Goal: Task Accomplishment & Management: Use online tool/utility

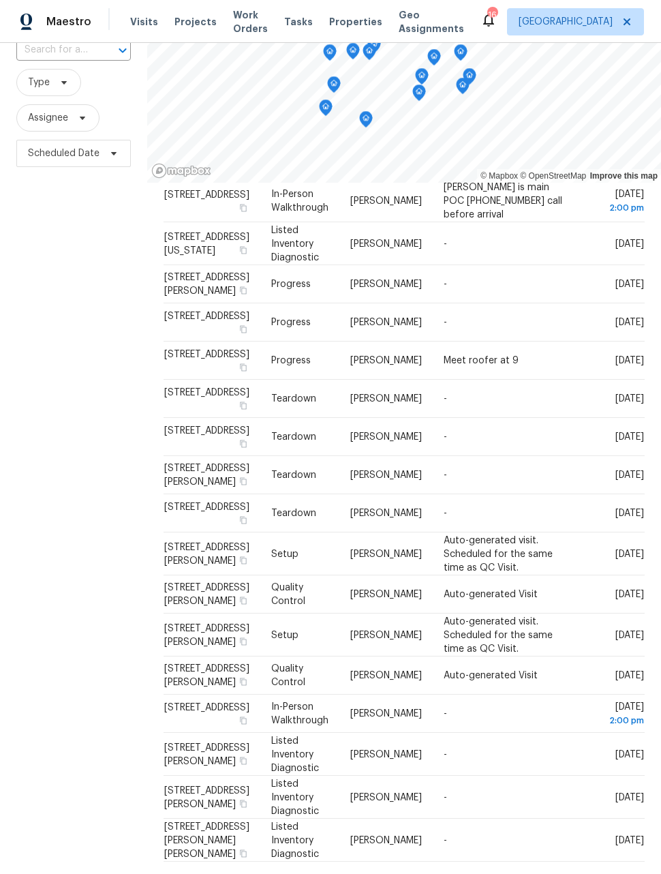
scroll to position [105, 0]
click at [0, 0] on icon at bounding box center [0, 0] width 0 height 0
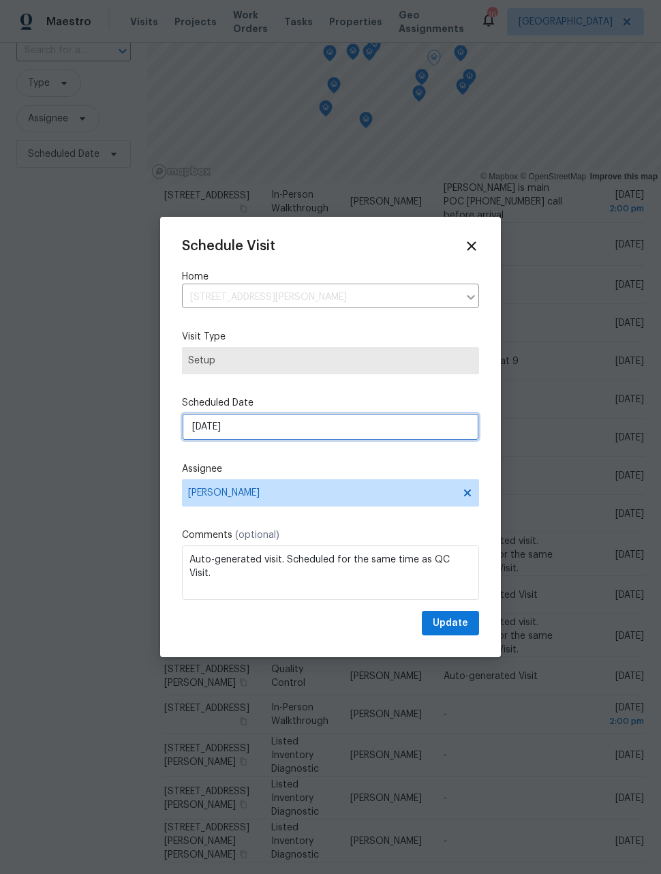
click at [404, 421] on input "[DATE]" at bounding box center [330, 426] width 297 height 27
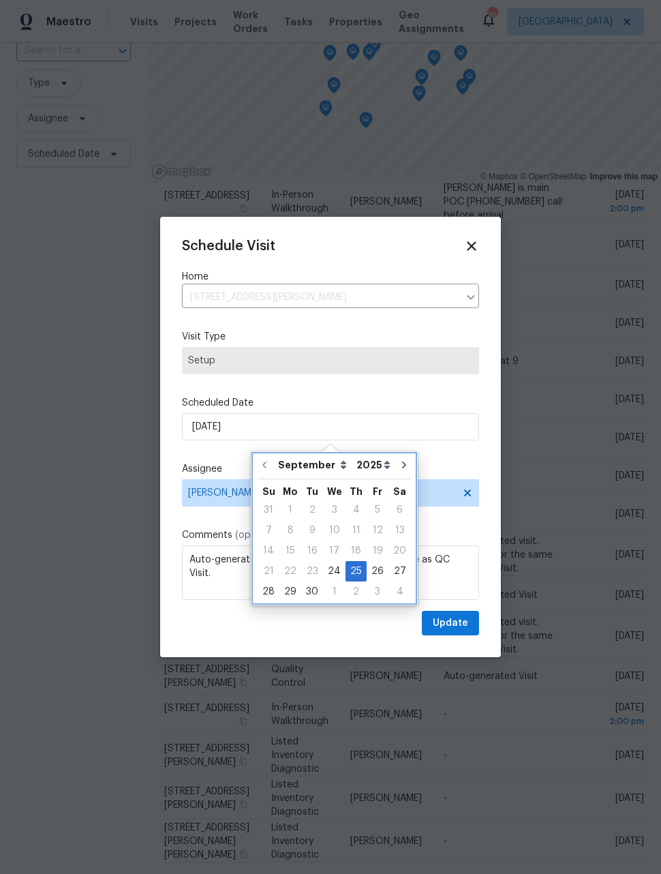
click at [399, 468] on icon "Go to next month" at bounding box center [404, 465] width 11 height 11
type input "[DATE]"
select select "9"
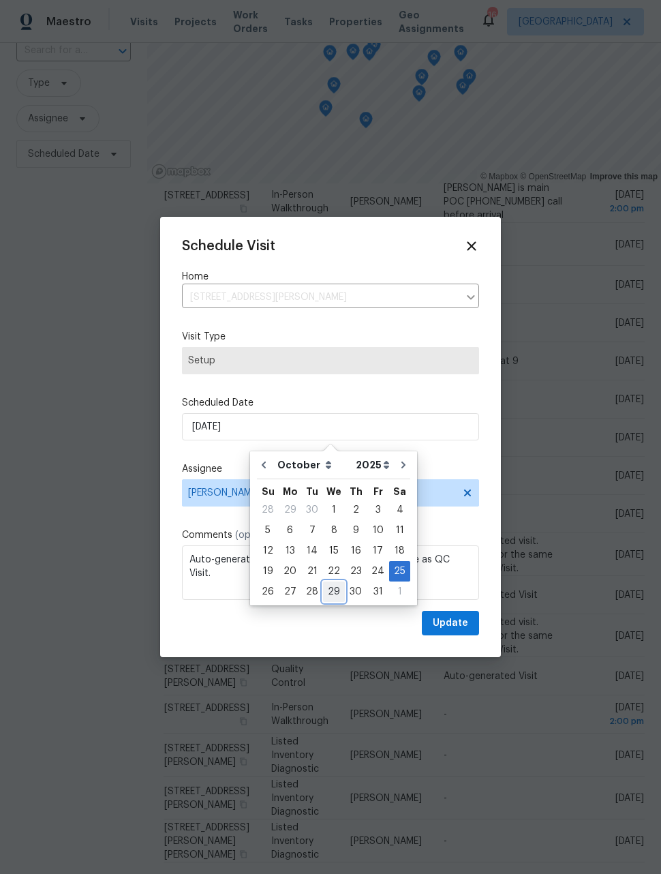
click at [331, 594] on div "29" at bounding box center [334, 591] width 22 height 19
type input "[DATE]"
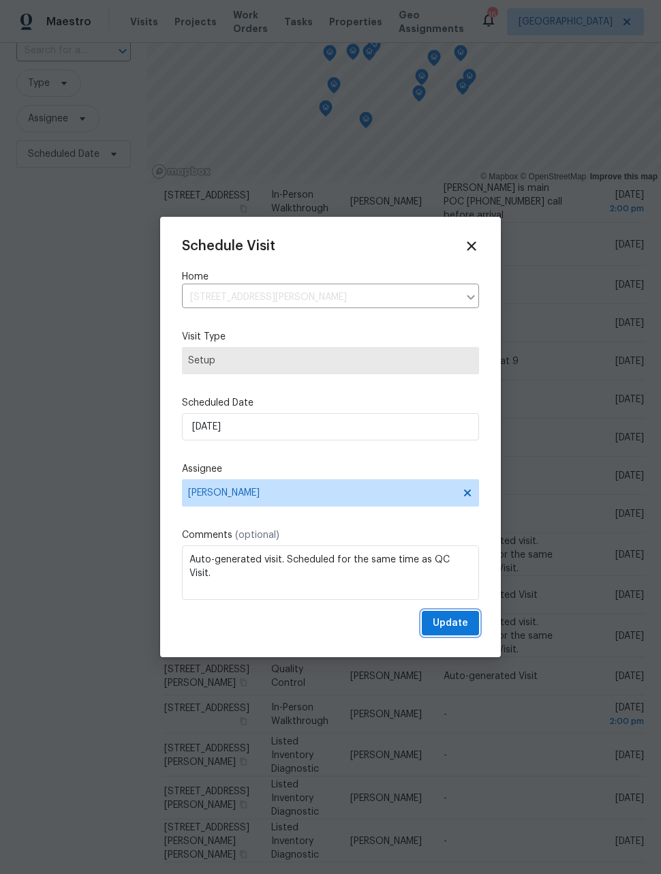
click at [458, 630] on span "Update" at bounding box center [450, 623] width 35 height 17
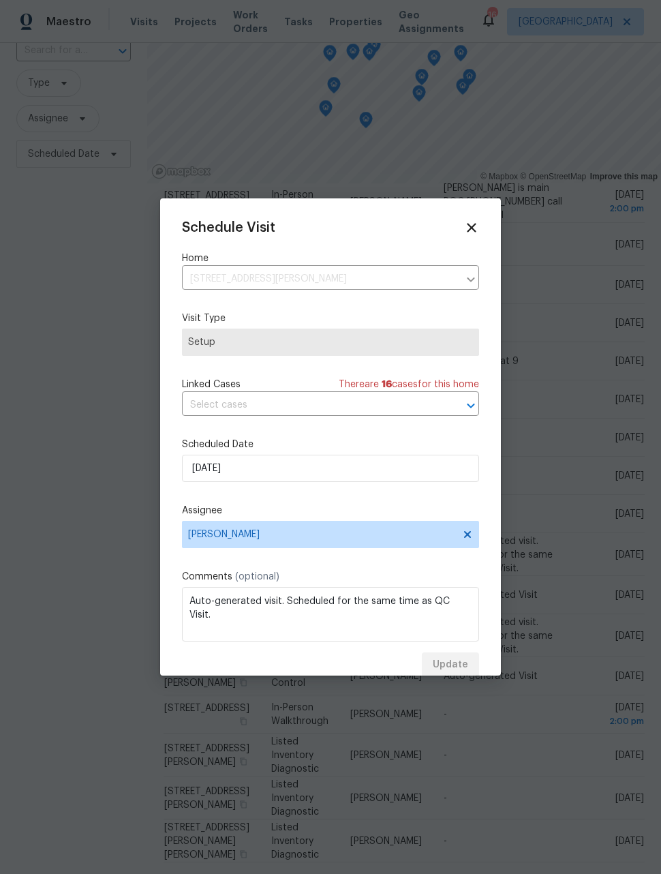
click at [457, 670] on div "Update" at bounding box center [330, 665] width 297 height 25
click at [470, 230] on icon at bounding box center [471, 227] width 9 height 9
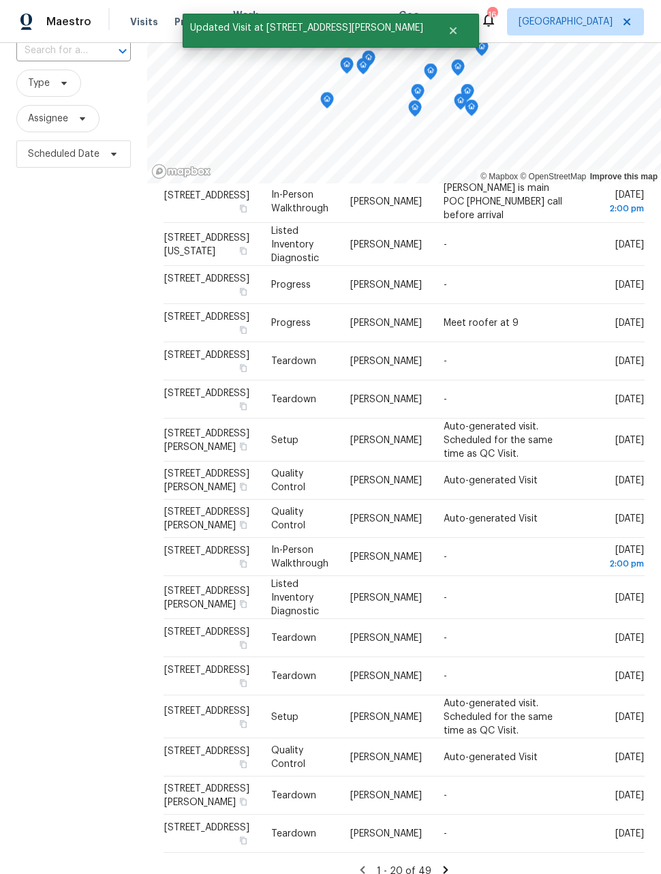
scroll to position [158, 0]
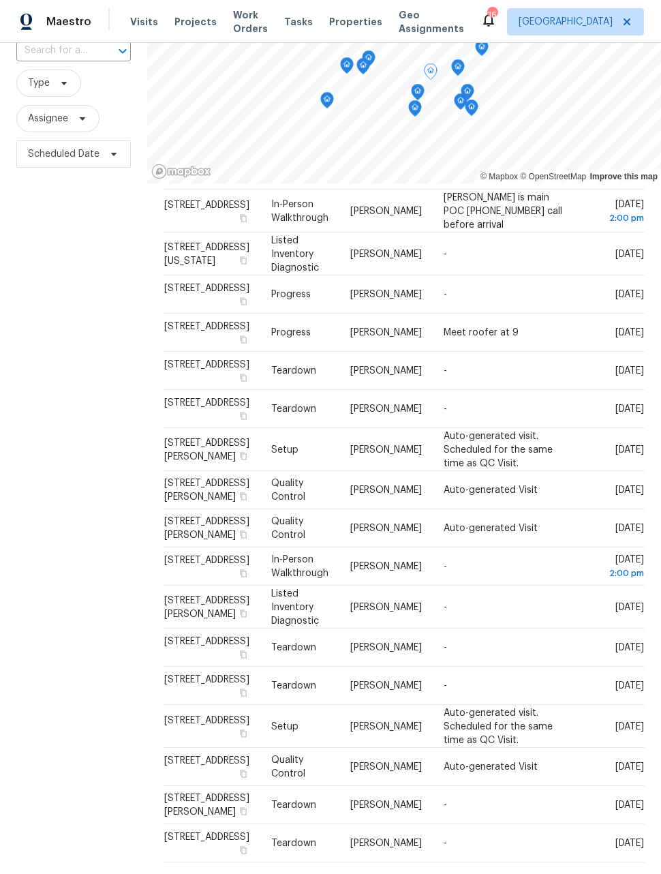
click at [0, 0] on span at bounding box center [0, 0] width 0 height 0
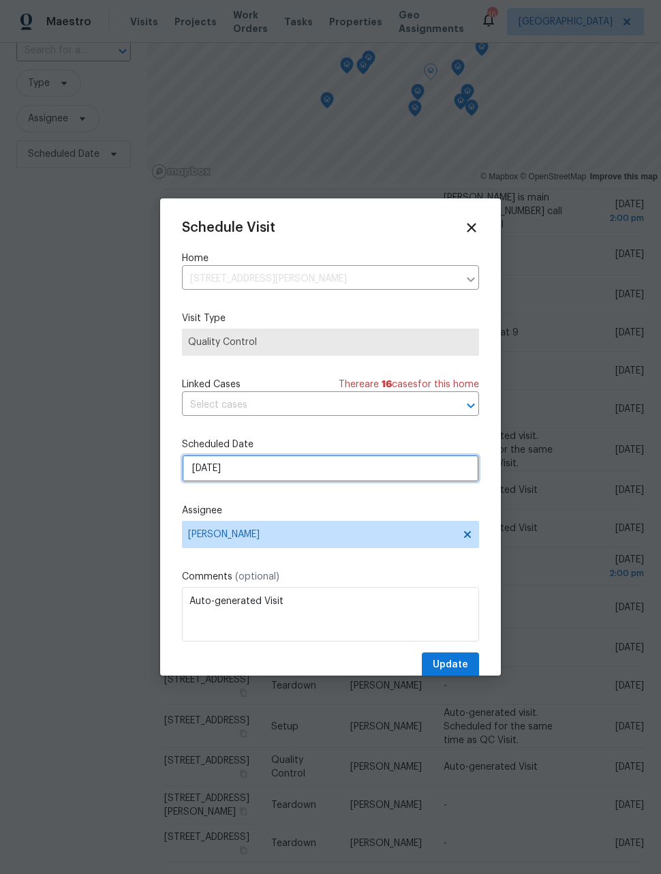
click at [425, 469] on input "[DATE]" at bounding box center [330, 468] width 297 height 27
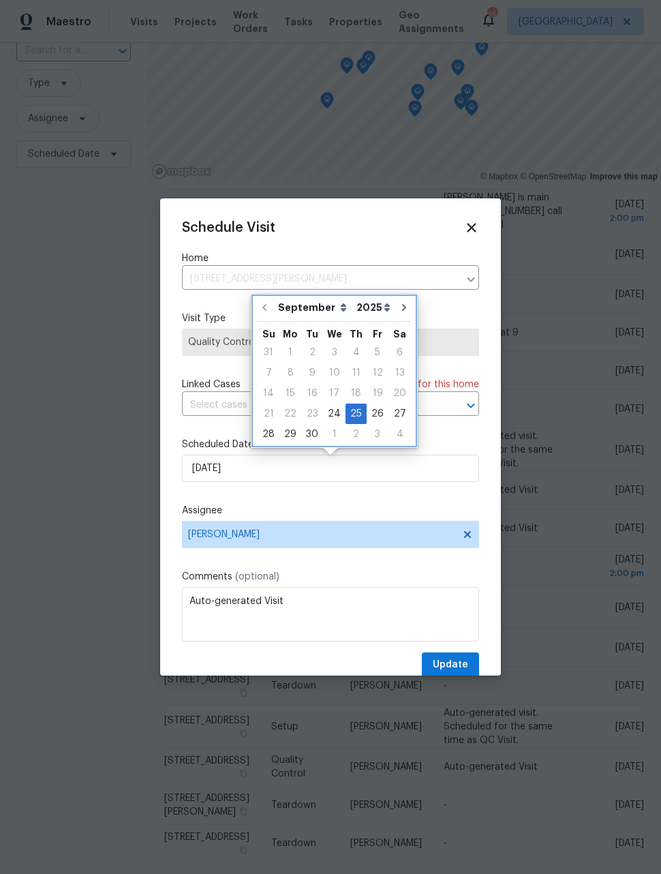
click at [399, 310] on icon "Go to next month" at bounding box center [404, 307] width 11 height 11
type input "[DATE]"
select select "9"
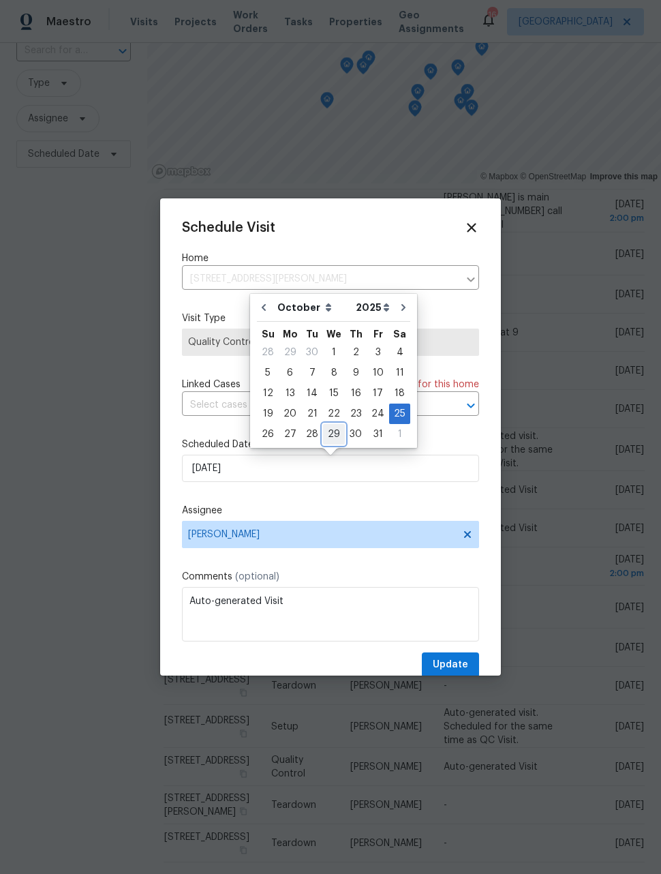
click at [329, 438] on div "29" at bounding box center [334, 434] width 22 height 19
type input "[DATE]"
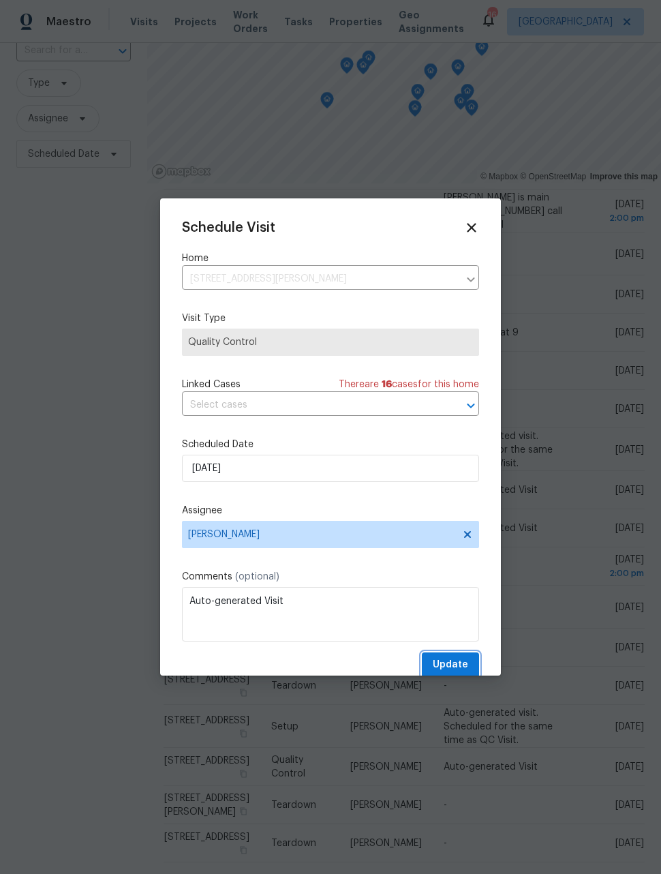
click at [448, 670] on span "Update" at bounding box center [450, 665] width 35 height 17
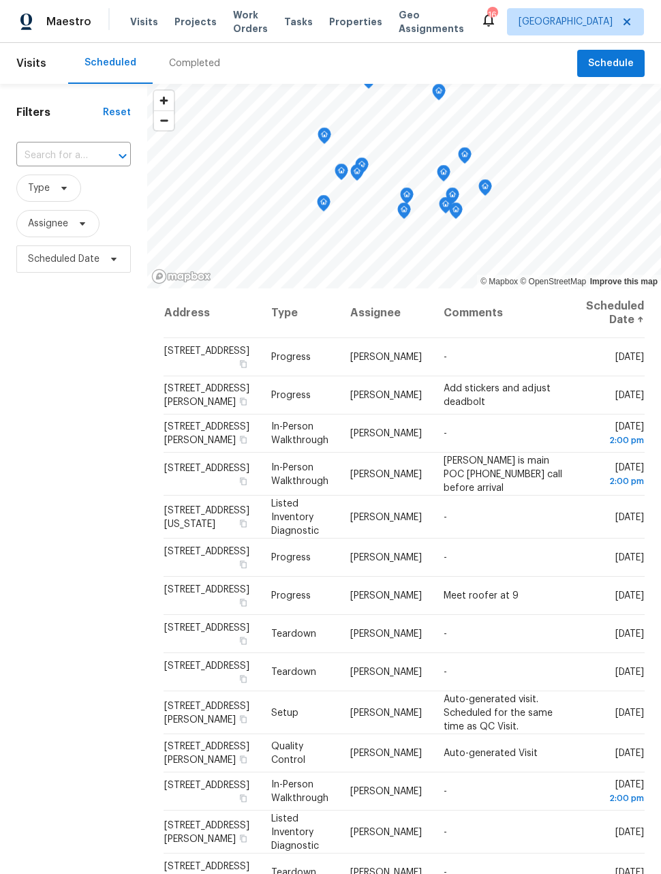
scroll to position [0, 0]
click at [630, 63] on span "Schedule" at bounding box center [611, 63] width 46 height 17
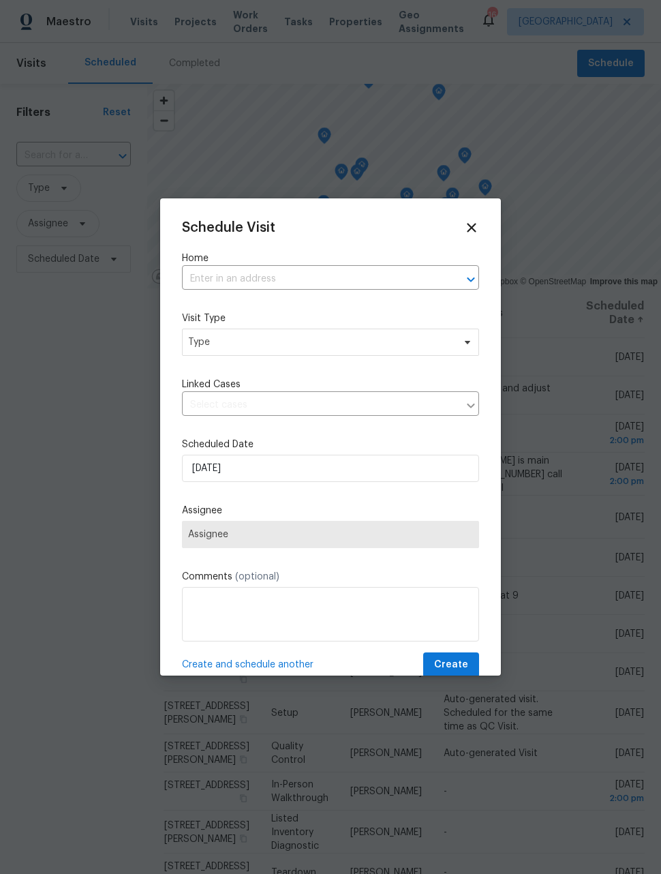
click at [400, 279] on input "text" at bounding box center [311, 279] width 259 height 21
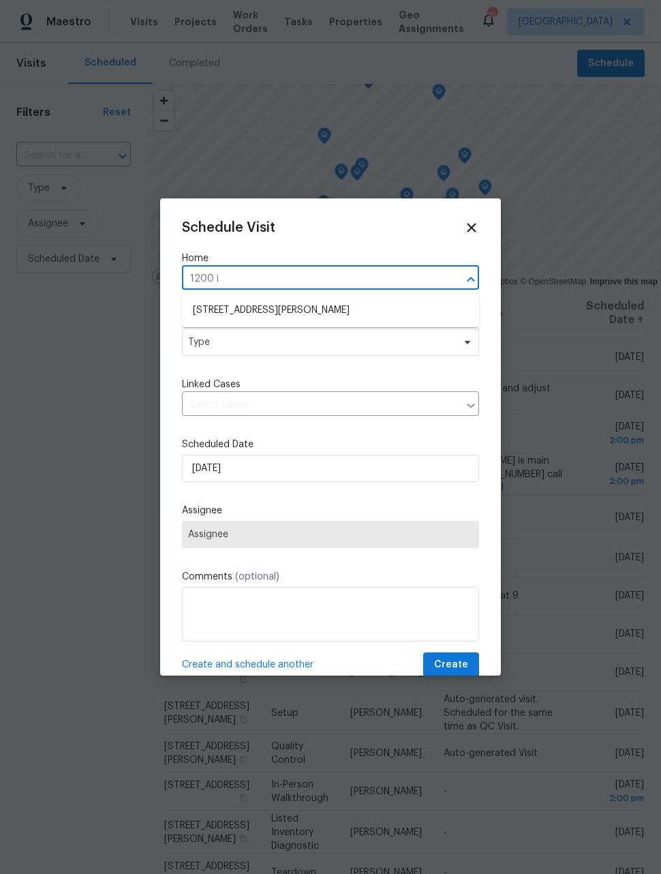
type input "1200"
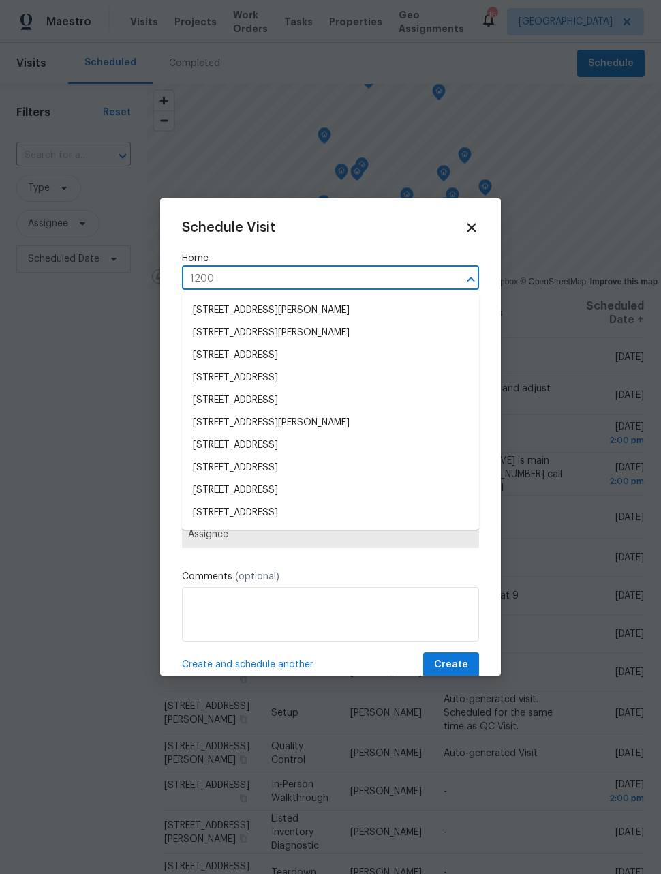
click at [298, 416] on li "[STREET_ADDRESS][PERSON_NAME]" at bounding box center [330, 423] width 297 height 23
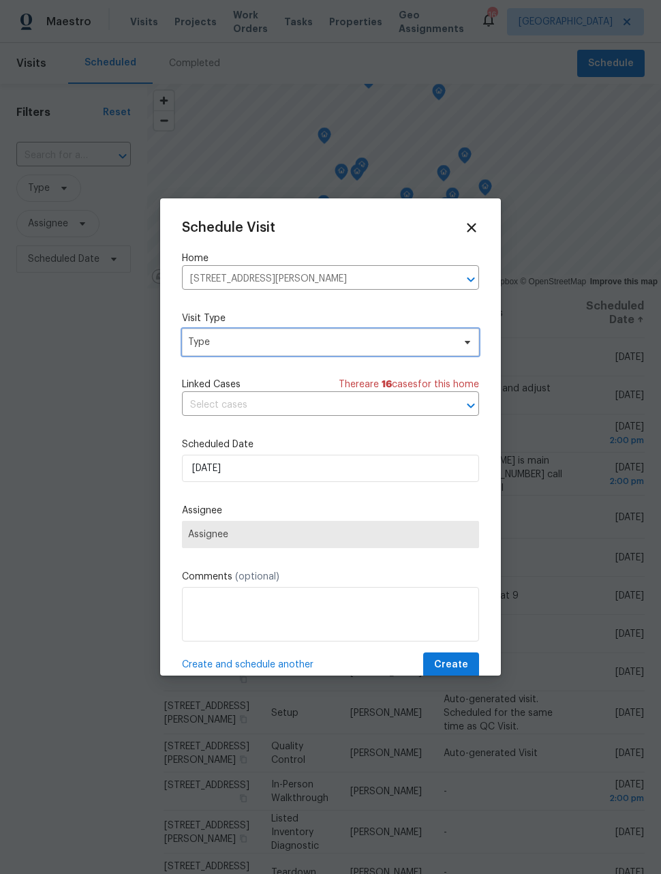
click at [378, 343] on span "Type" at bounding box center [320, 342] width 265 height 14
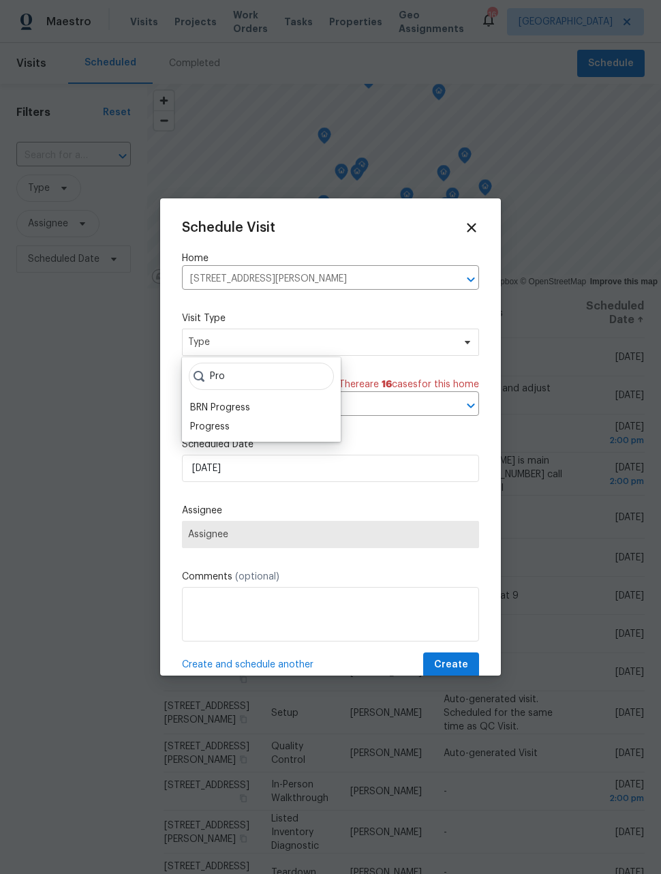
type input "Pro"
click at [227, 424] on div "Progress" at bounding box center [210, 427] width 40 height 14
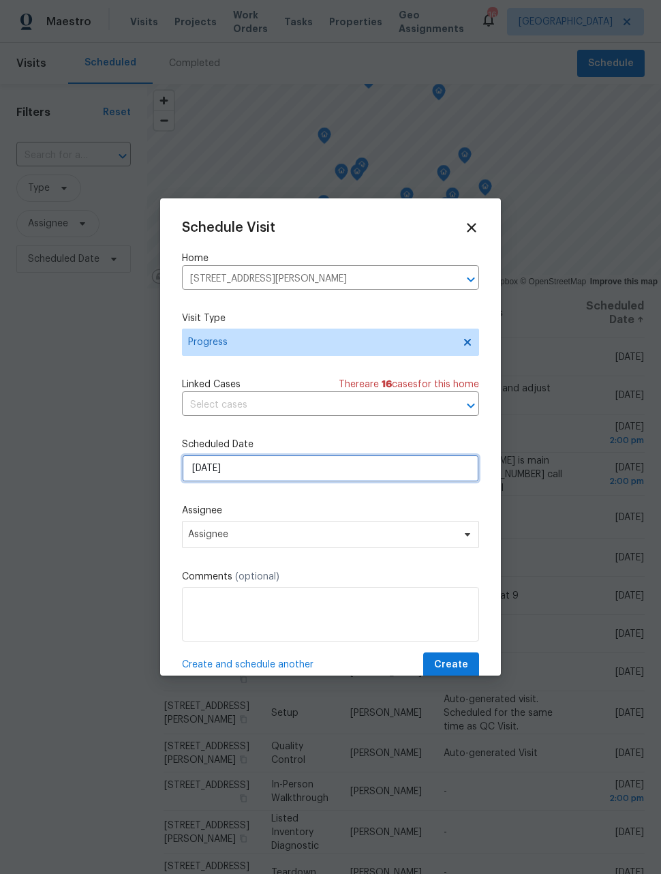
click at [244, 474] on input "[DATE]" at bounding box center [330, 468] width 297 height 27
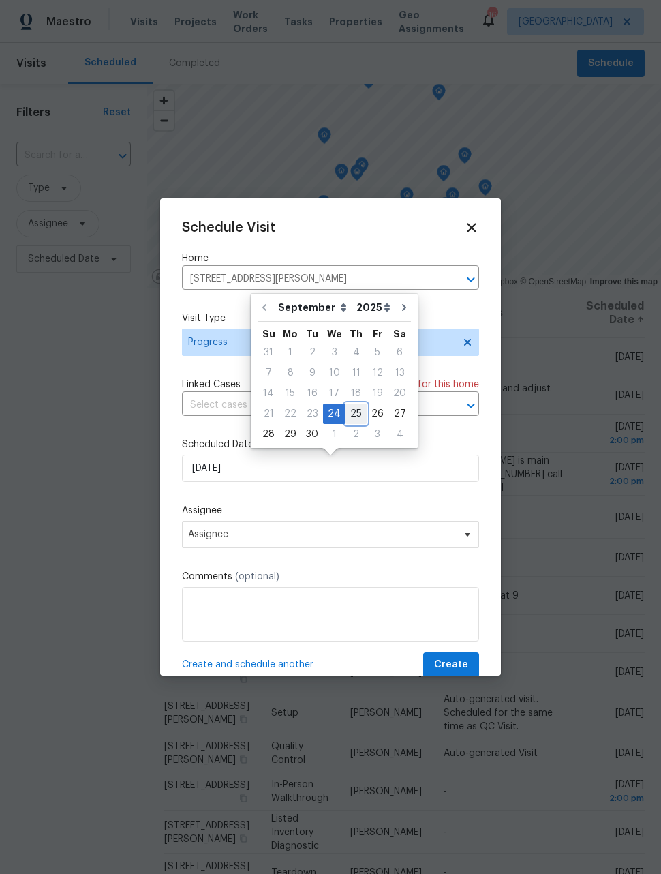
click at [349, 412] on div "25" at bounding box center [356, 413] width 21 height 19
type input "[DATE]"
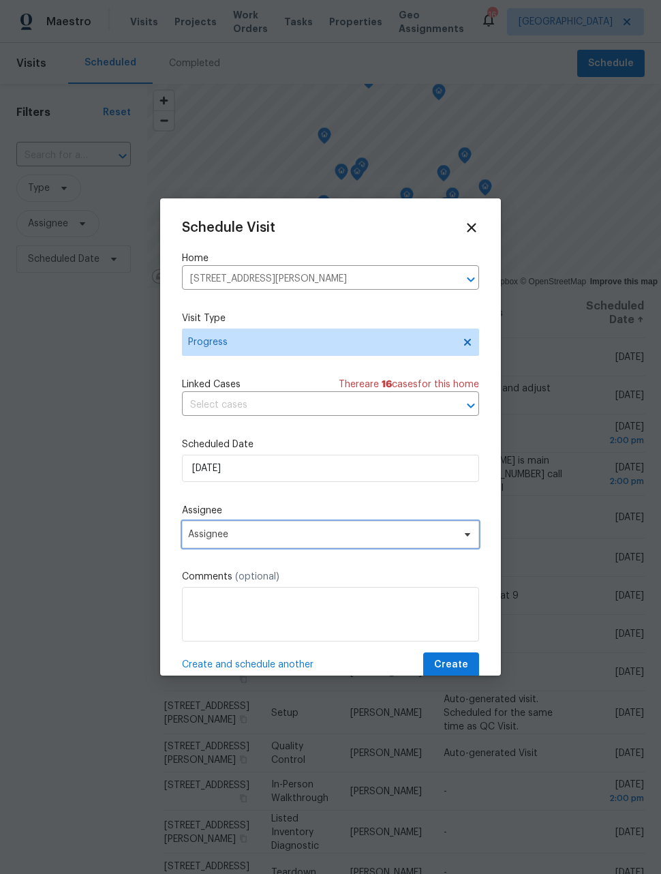
click at [295, 538] on span "Assignee" at bounding box center [321, 534] width 267 height 11
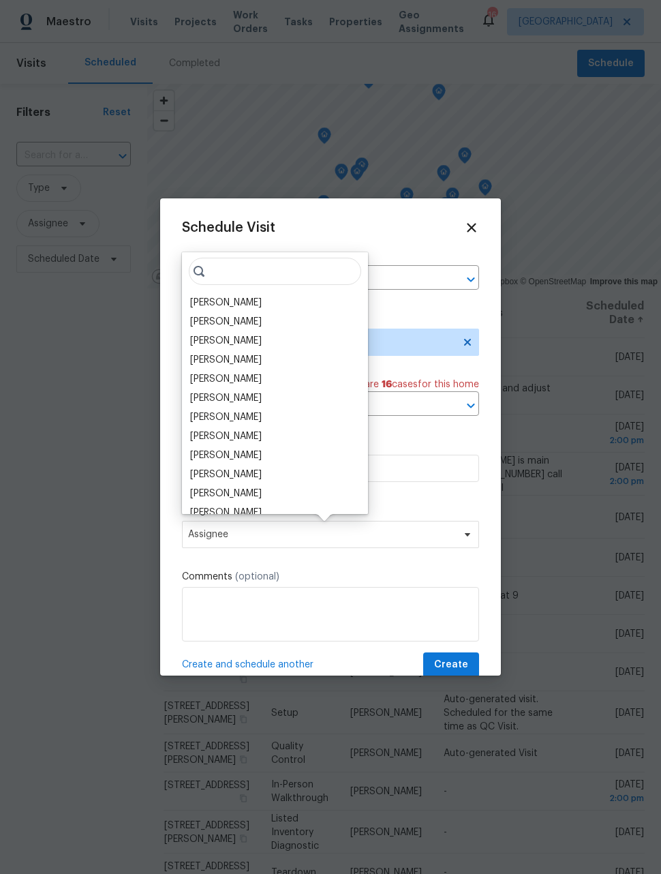
click at [244, 300] on div "[PERSON_NAME]" at bounding box center [275, 302] width 178 height 19
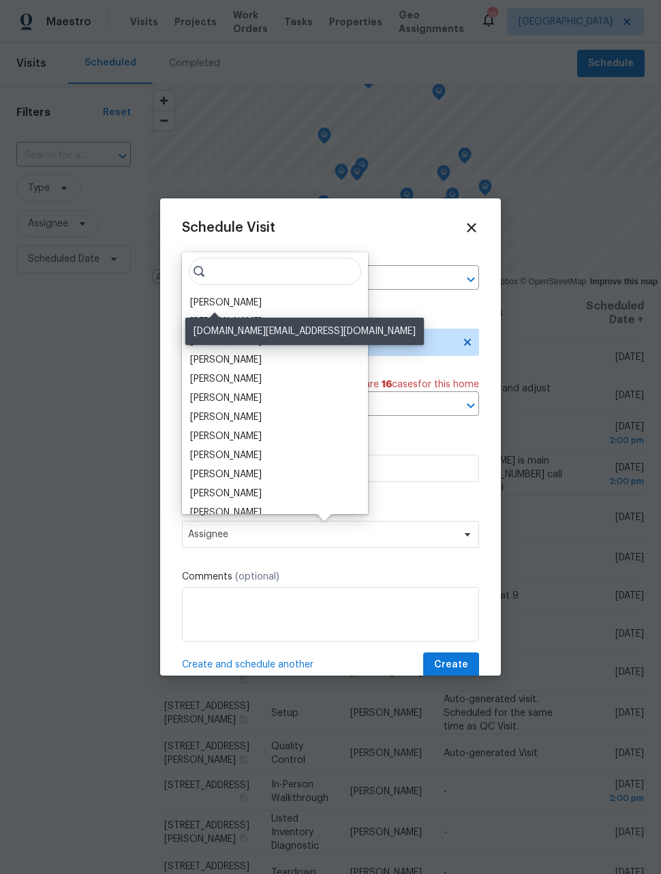
click at [227, 303] on div "[PERSON_NAME]" at bounding box center [226, 303] width 72 height 14
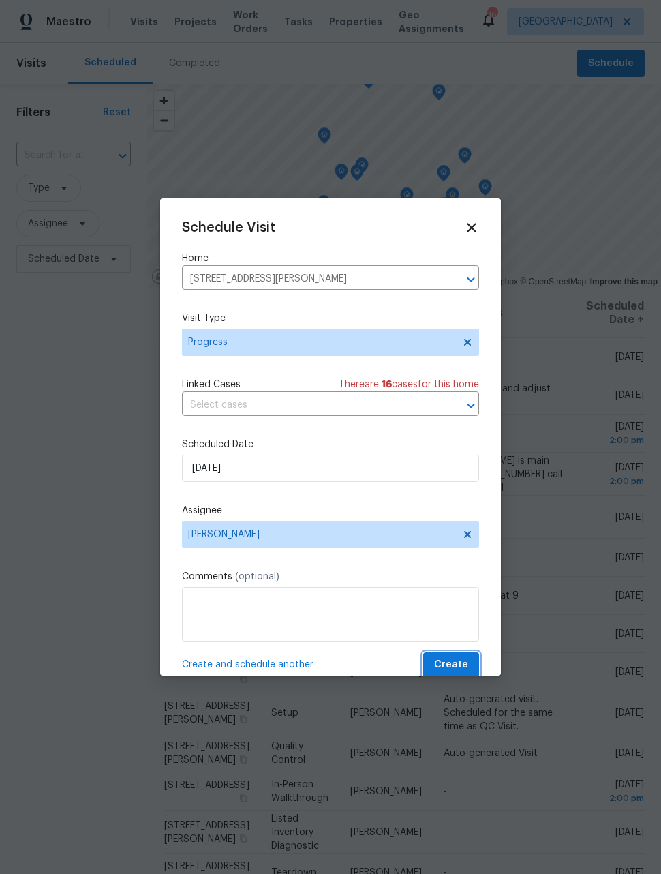
click at [458, 668] on span "Create" at bounding box center [451, 665] width 34 height 17
